Goal: Task Accomplishment & Management: Manage account settings

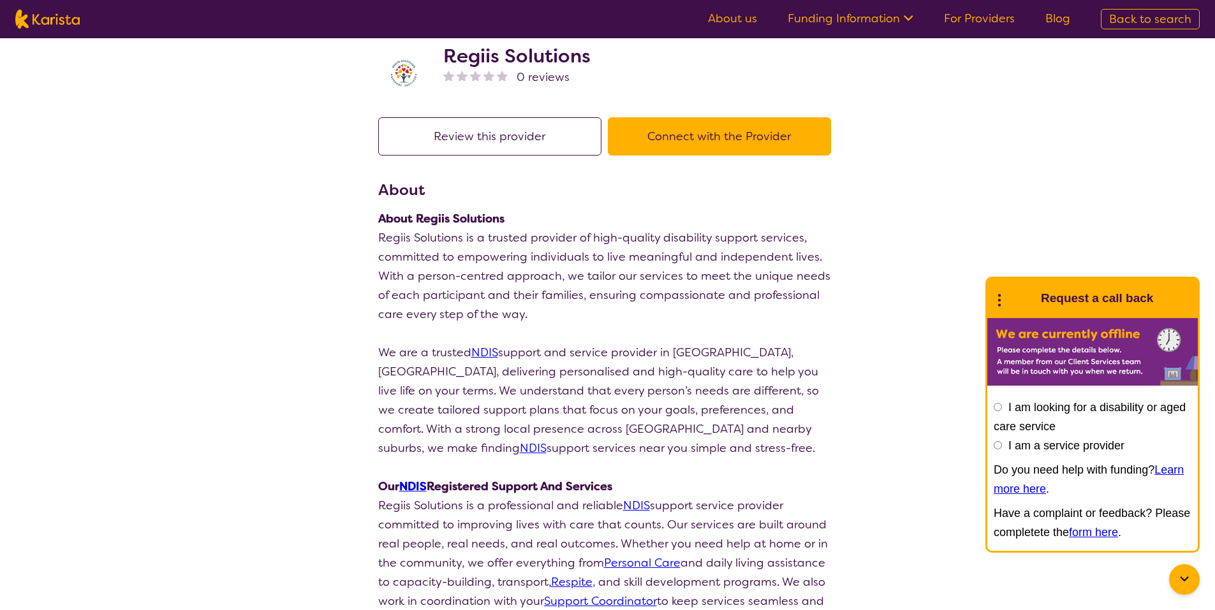
scroll to position [128, 0]
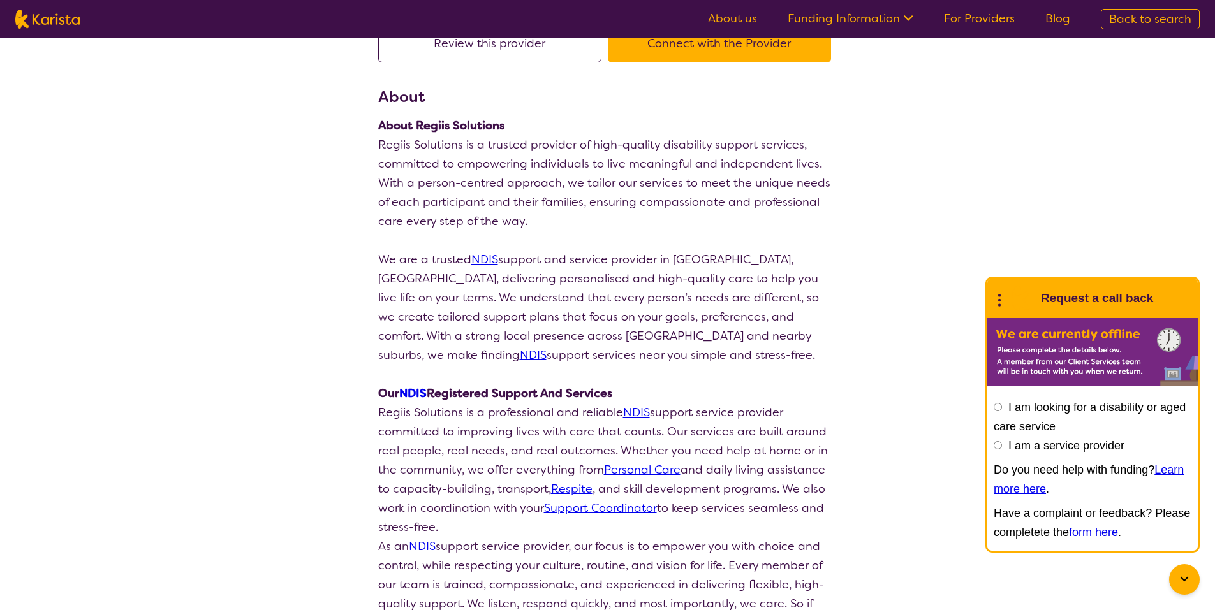
drag, startPoint x: 998, startPoint y: 447, endPoint x: 1007, endPoint y: 447, distance: 9.6
click at [998, 447] on input "I am a service provider" at bounding box center [998, 445] width 8 height 8
radio input "true"
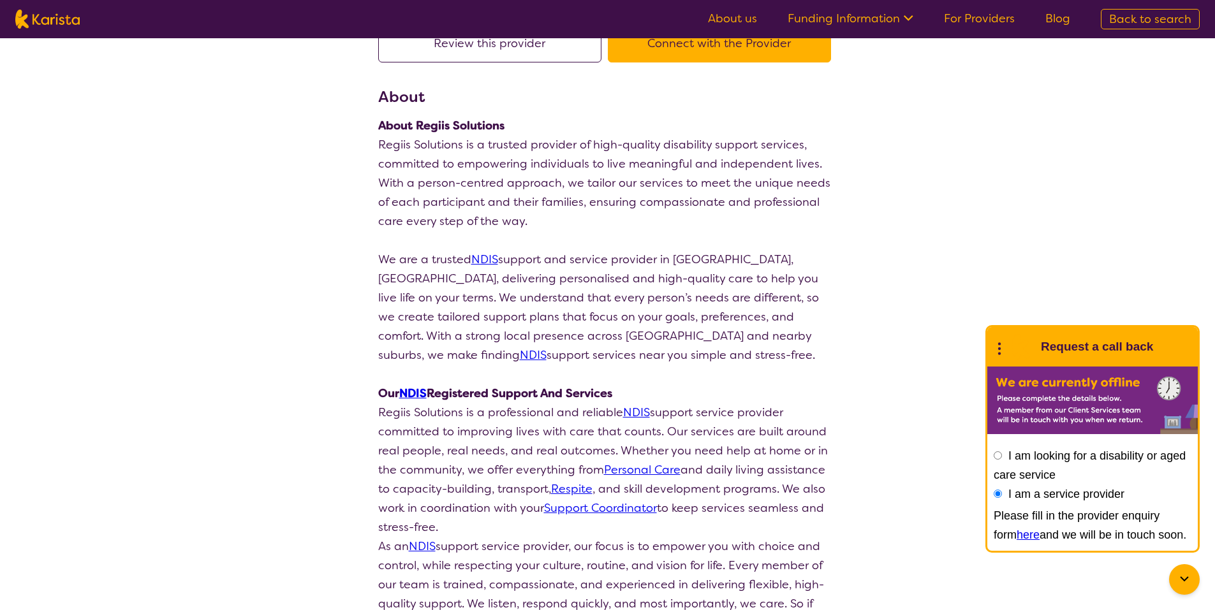
click at [1017, 539] on link "here" at bounding box center [1028, 535] width 23 height 13
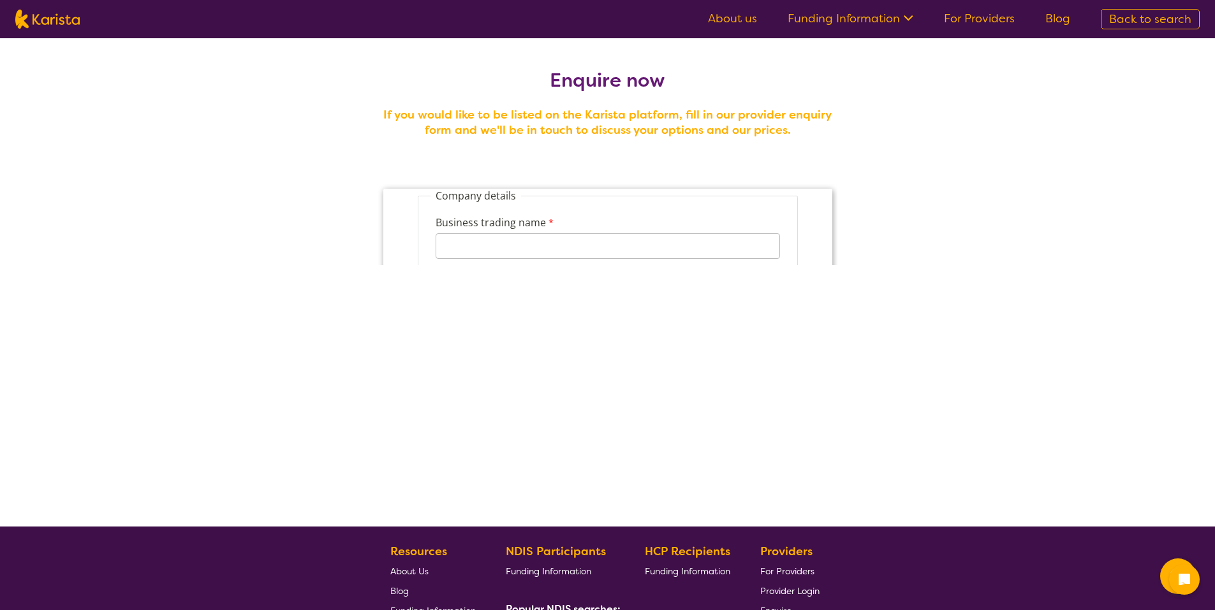
click at [971, 20] on link "For Providers" at bounding box center [979, 18] width 71 height 15
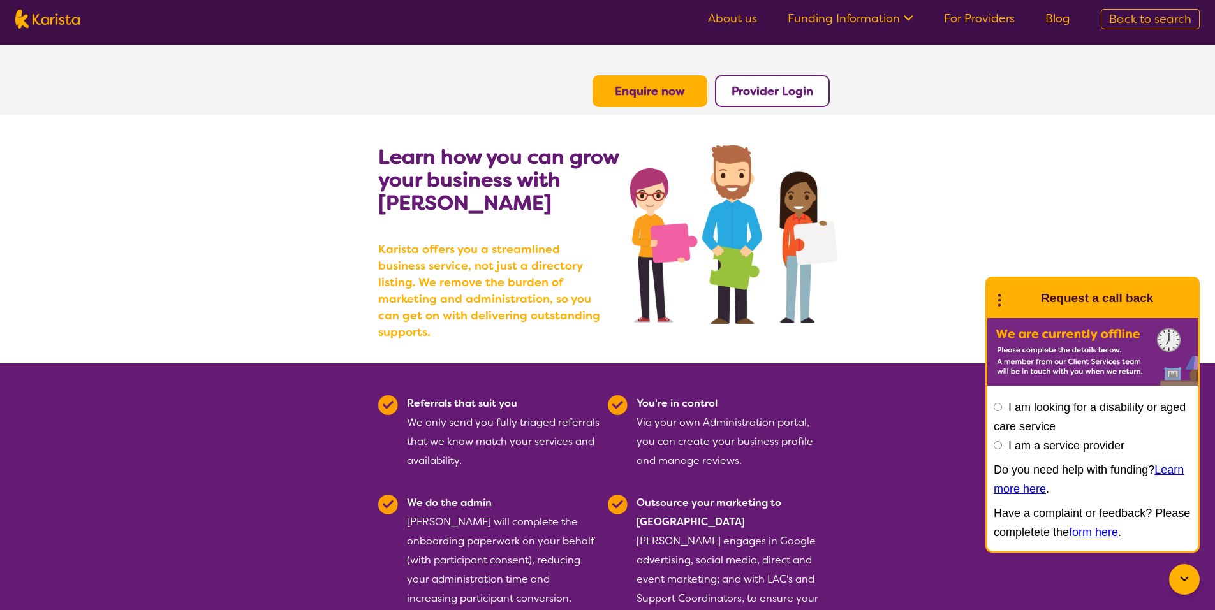
click at [758, 92] on b "Provider Login" at bounding box center [773, 91] width 82 height 15
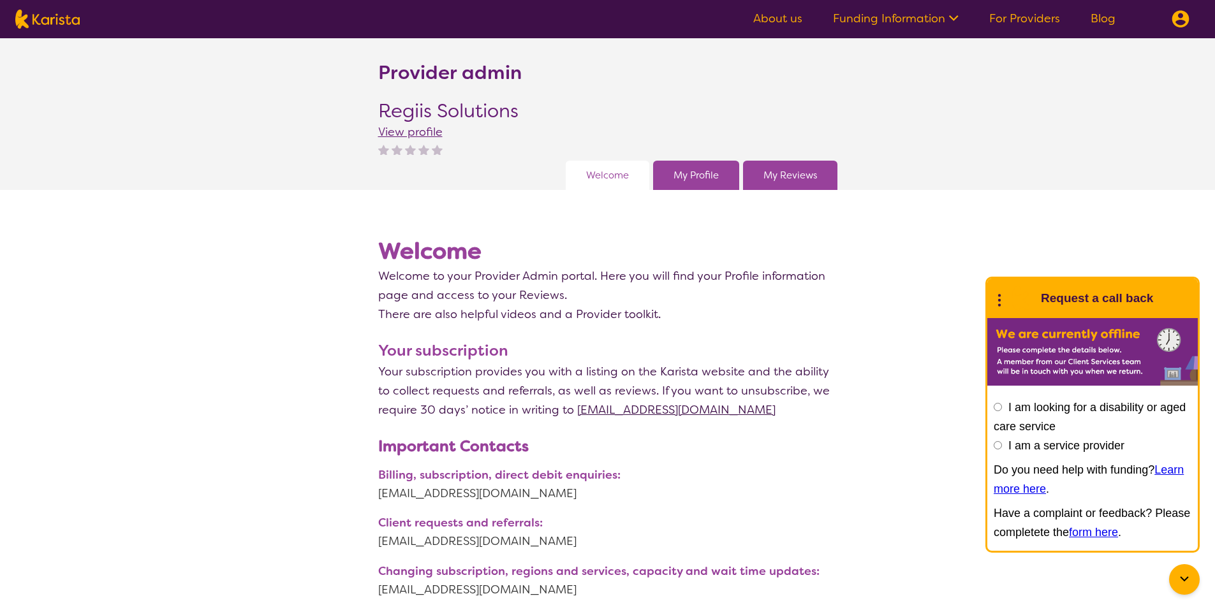
click at [700, 179] on link "My Profile" at bounding box center [696, 175] width 45 height 19
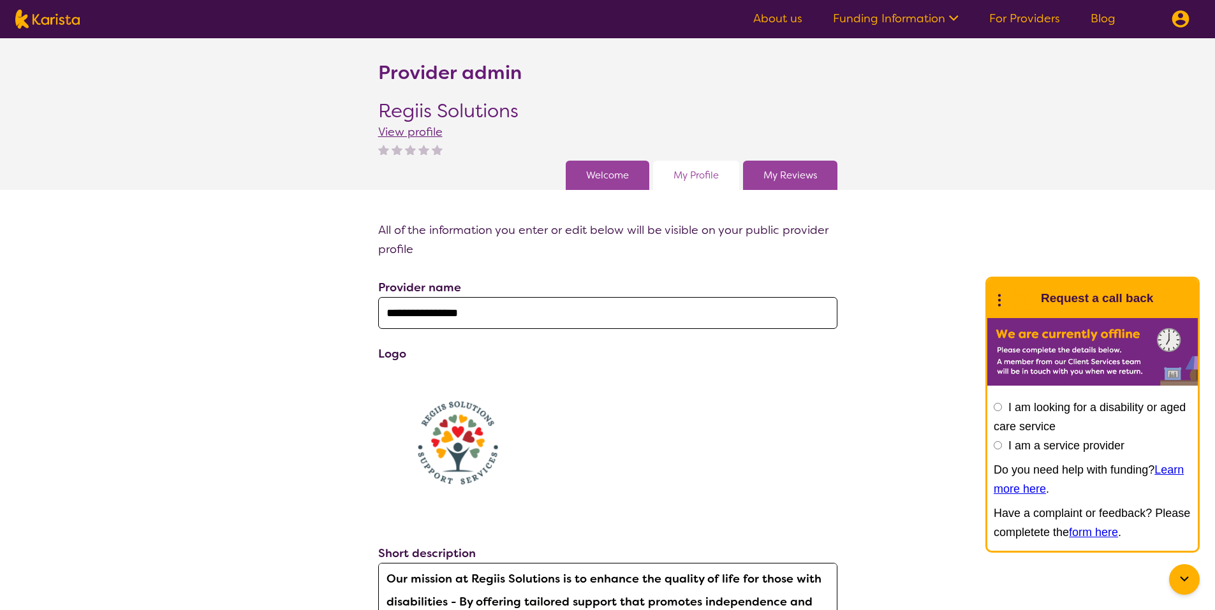
click at [711, 175] on link "My Profile" at bounding box center [696, 175] width 45 height 19
click at [617, 179] on link "Welcome" at bounding box center [607, 175] width 43 height 19
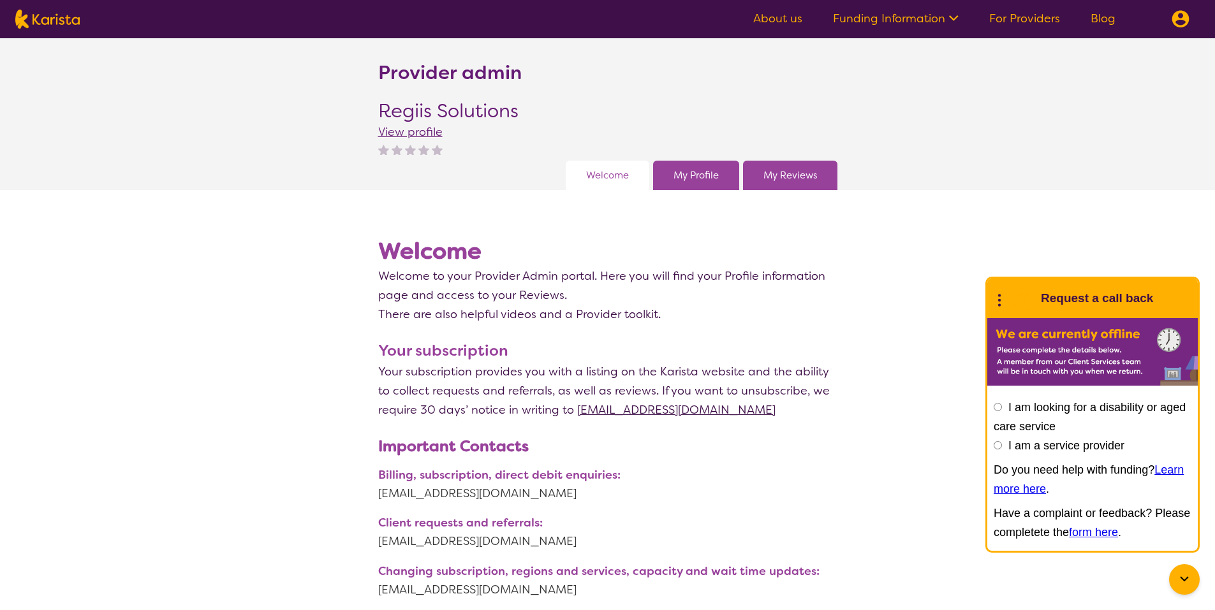
click at [709, 170] on link "My Profile" at bounding box center [696, 175] width 45 height 19
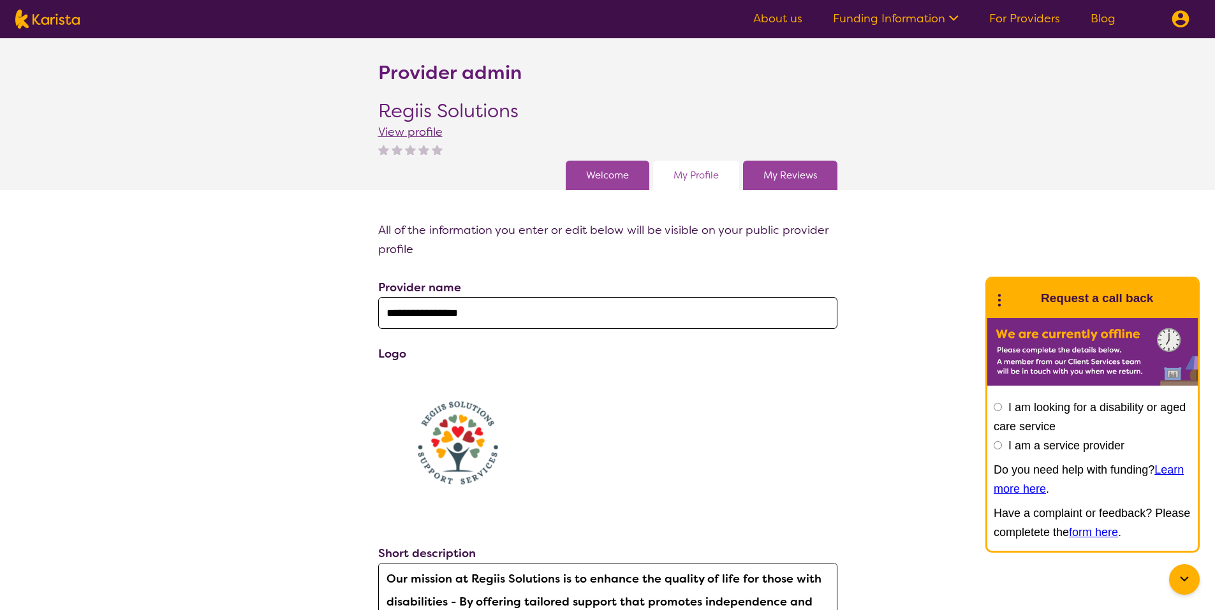
click at [417, 133] on span "View profile" at bounding box center [410, 131] width 64 height 15
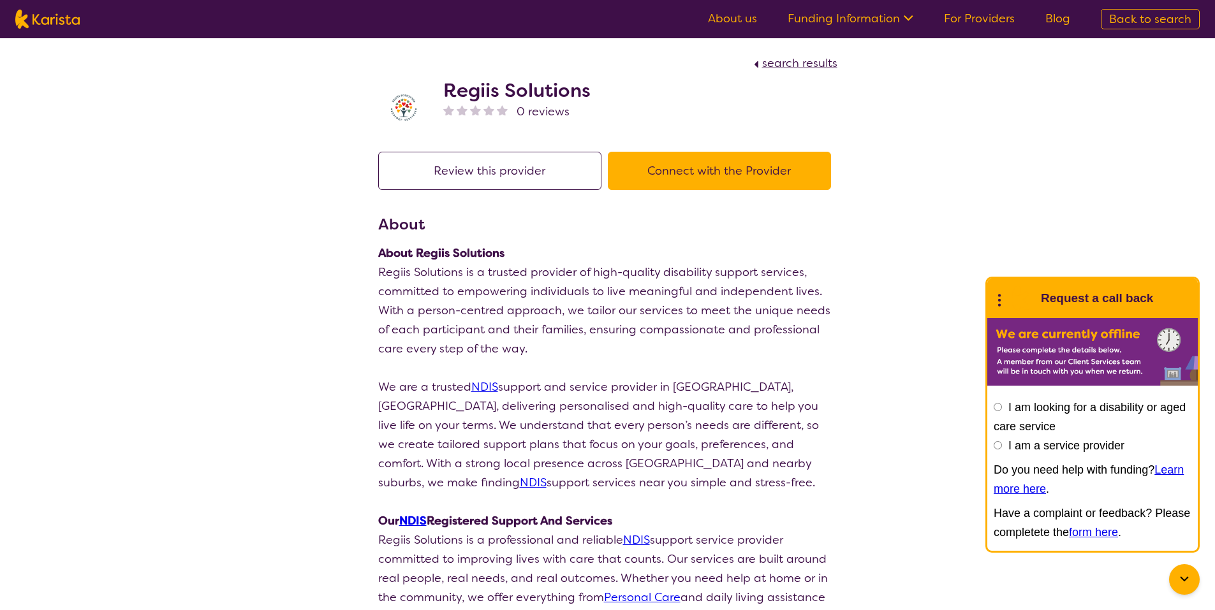
drag, startPoint x: 485, startPoint y: 86, endPoint x: 476, endPoint y: 87, distance: 9.0
click at [476, 87] on h2 "Regiis Solutions" at bounding box center [516, 90] width 147 height 23
drag, startPoint x: 476, startPoint y: 87, endPoint x: 406, endPoint y: 112, distance: 74.8
click at [406, 112] on img at bounding box center [403, 107] width 51 height 51
click at [1153, 15] on span "Back to search" at bounding box center [1150, 18] width 82 height 15
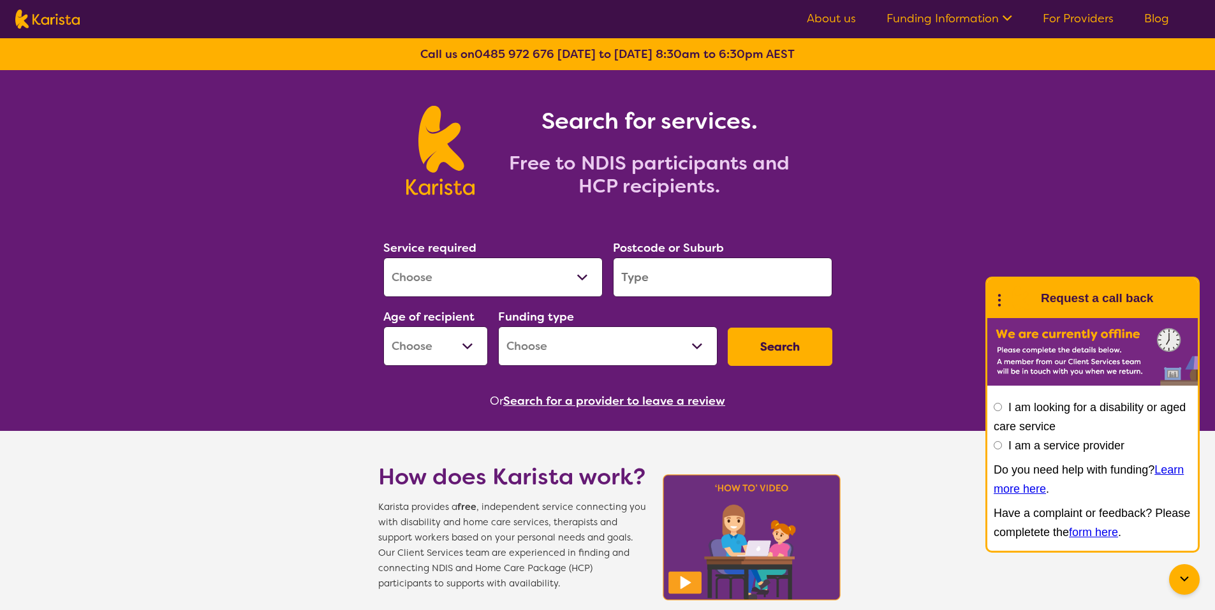
click at [1074, 13] on link "For Providers" at bounding box center [1078, 18] width 71 height 15
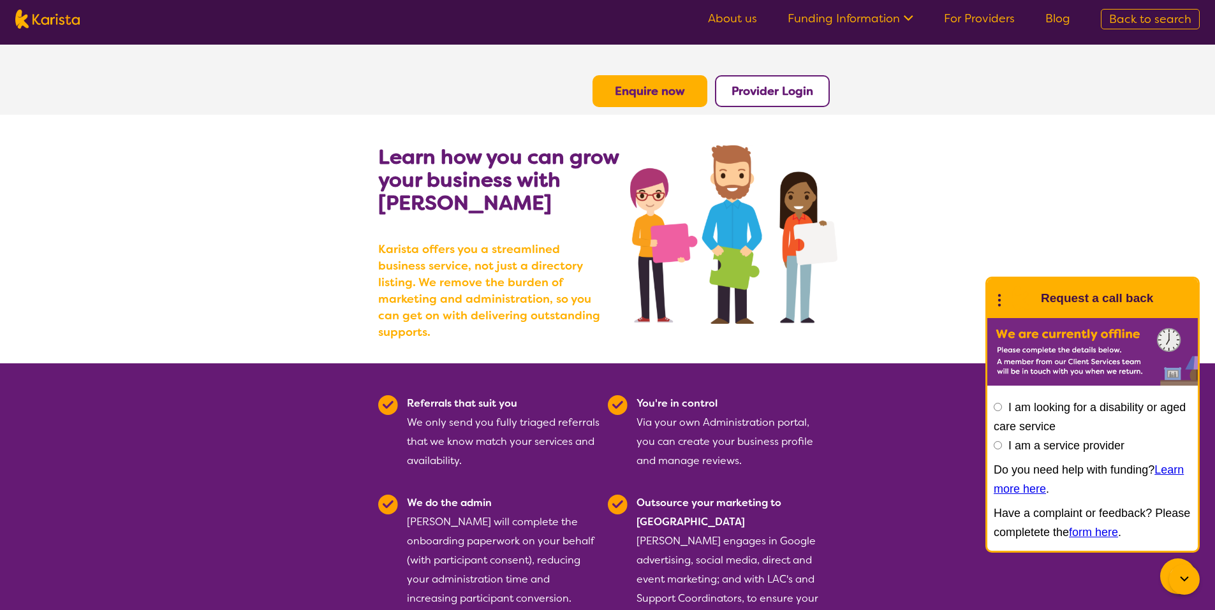
click at [772, 98] on b "Provider Login" at bounding box center [773, 91] width 82 height 15
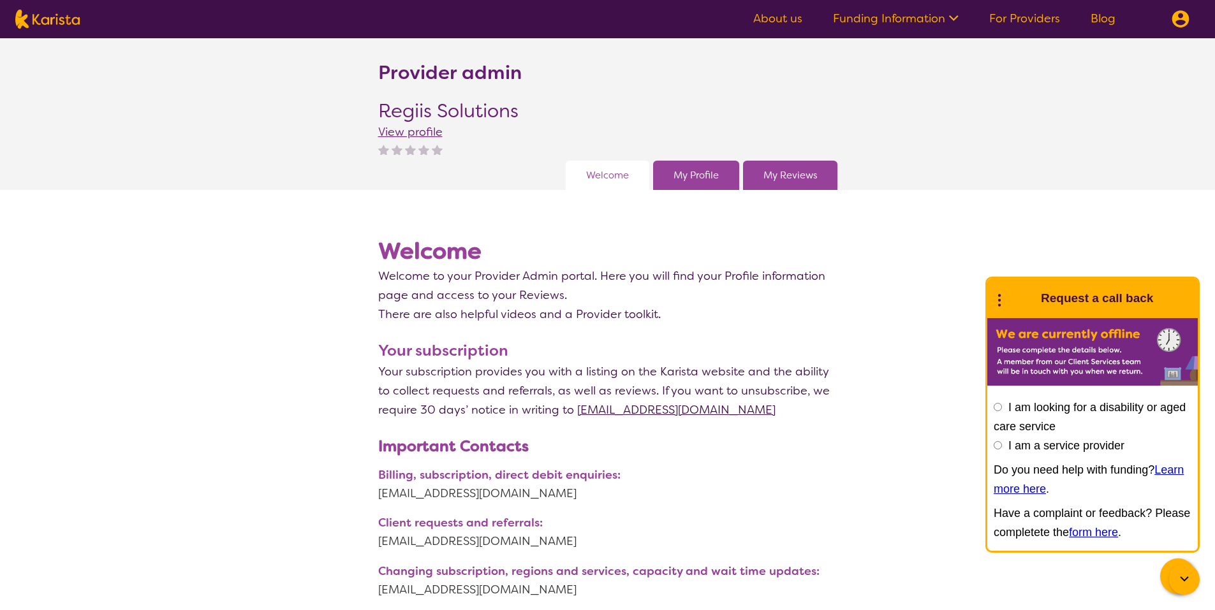
click at [709, 178] on link "My Profile" at bounding box center [696, 175] width 45 height 19
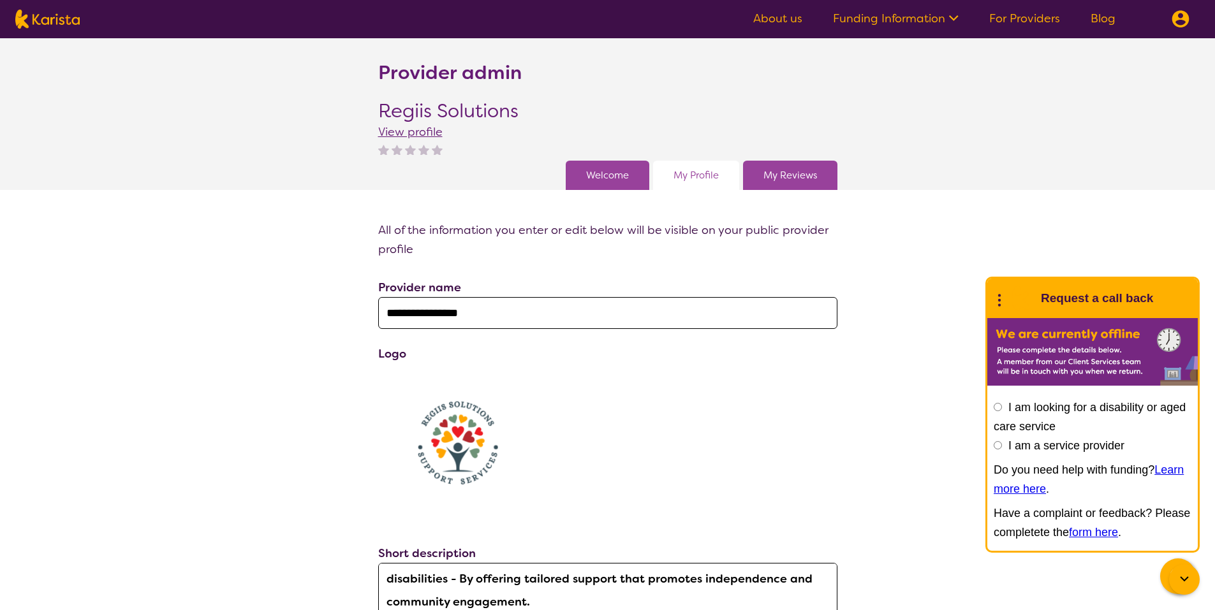
click at [788, 176] on link "My Reviews" at bounding box center [791, 175] width 54 height 19
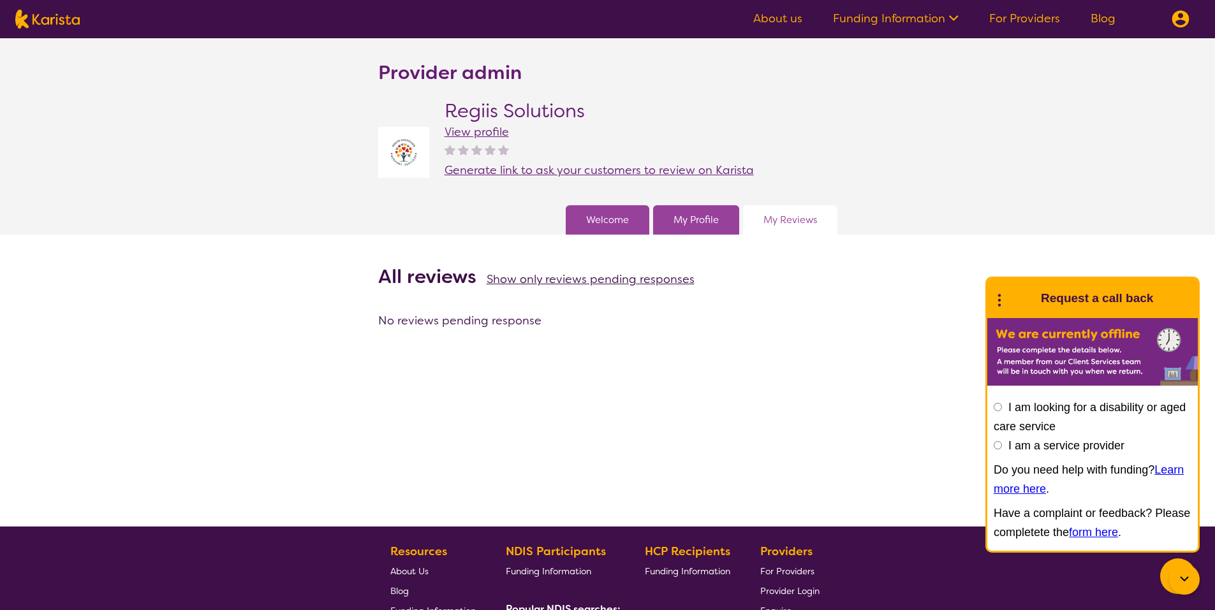
click at [602, 221] on link "Welcome" at bounding box center [607, 220] width 43 height 19
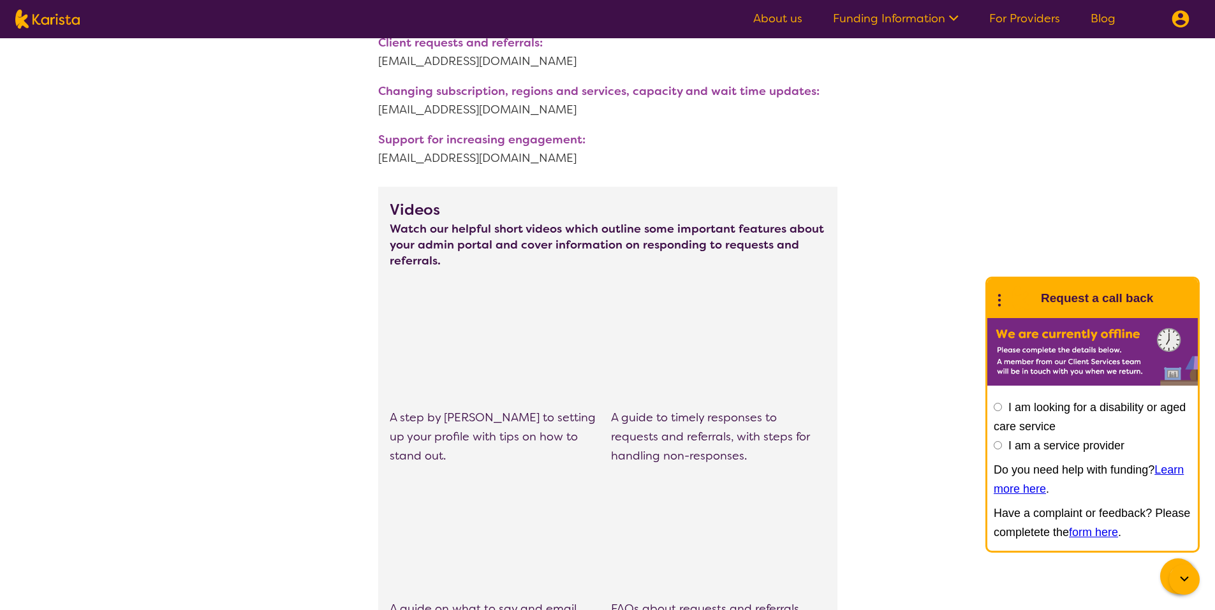
scroll to position [510, 0]
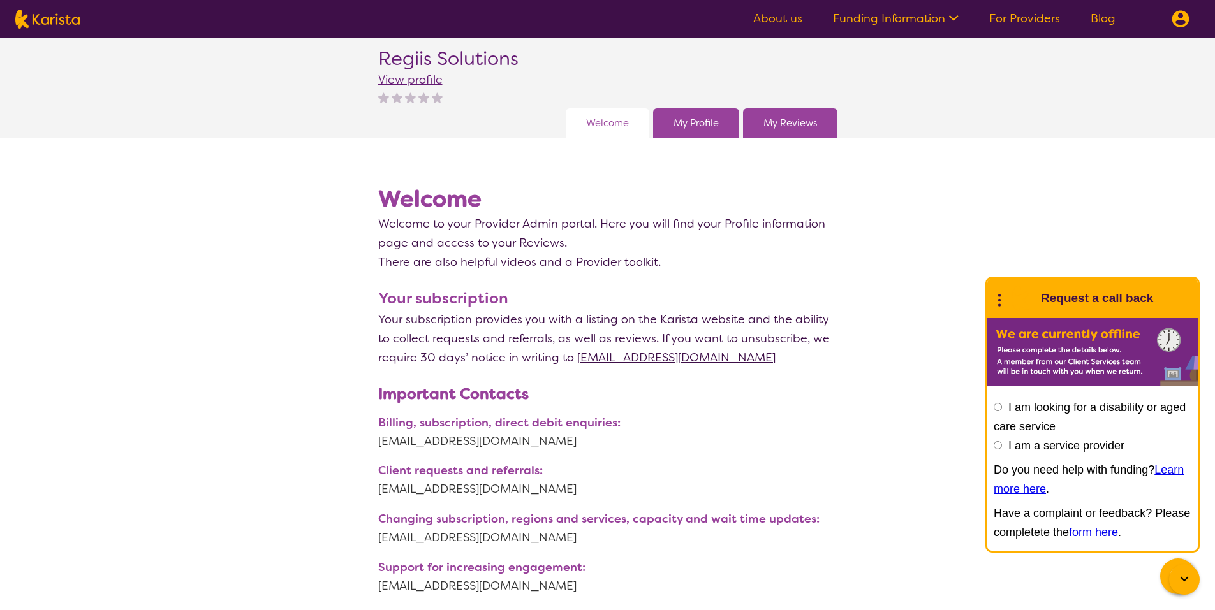
scroll to position [0, 0]
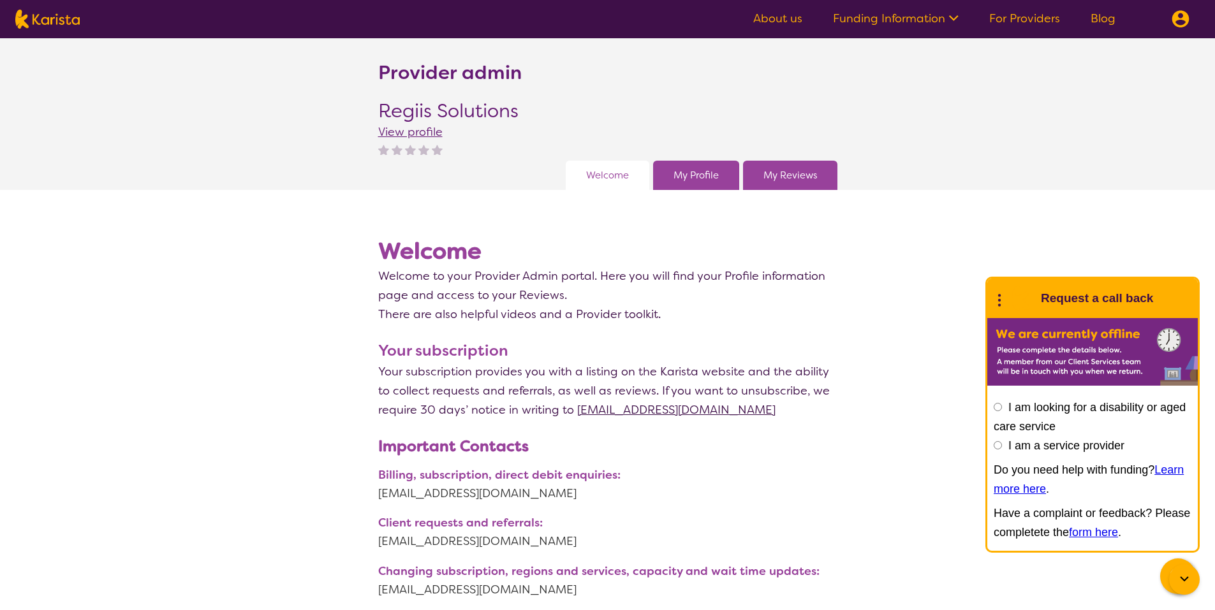
click at [414, 131] on span "View profile" at bounding box center [410, 131] width 64 height 15
